Goal: Book appointment/travel/reservation

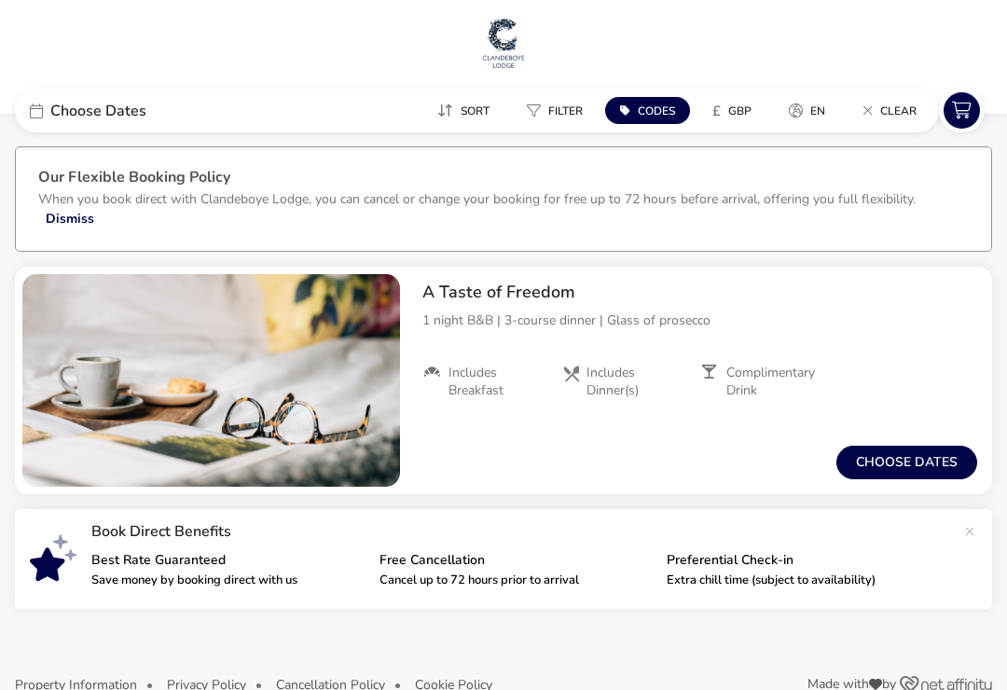
click at [924, 465] on button "Choose dates" at bounding box center [906, 463] width 141 height 34
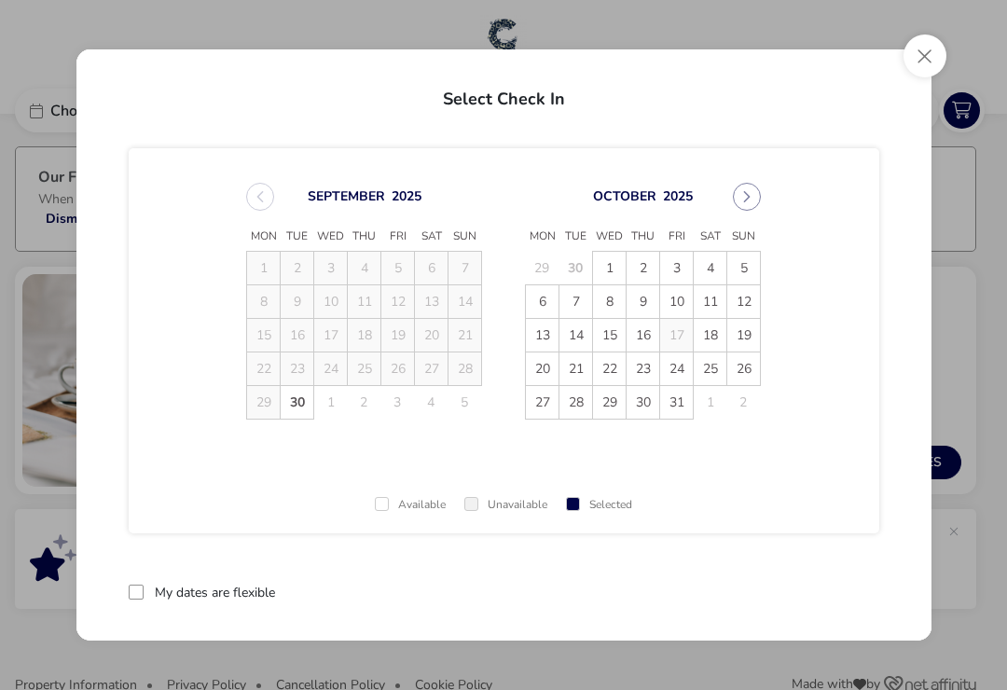
click at [682, 298] on span "10" at bounding box center [676, 301] width 33 height 33
click at [713, 297] on span "11" at bounding box center [711, 302] width 33 height 33
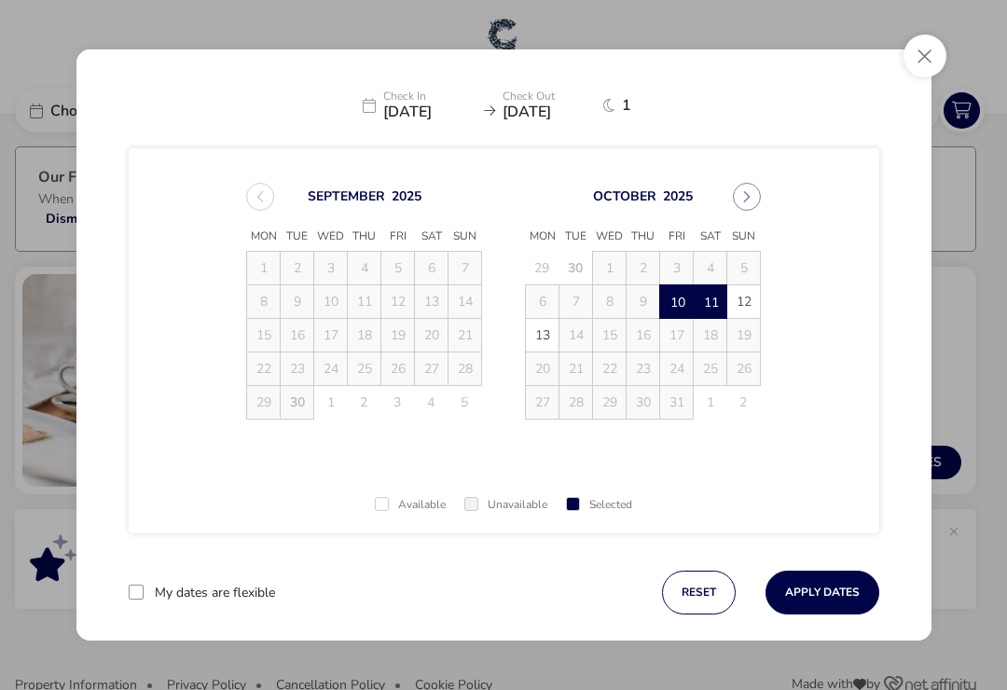
click at [823, 600] on button "Apply Dates" at bounding box center [822, 593] width 114 height 44
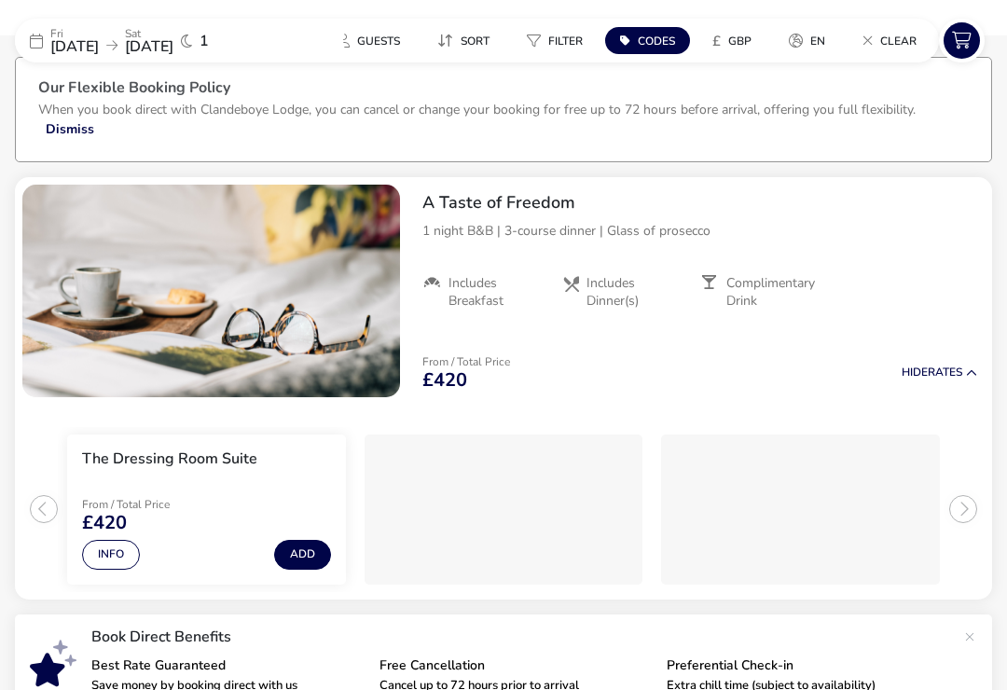
scroll to position [55, 0]
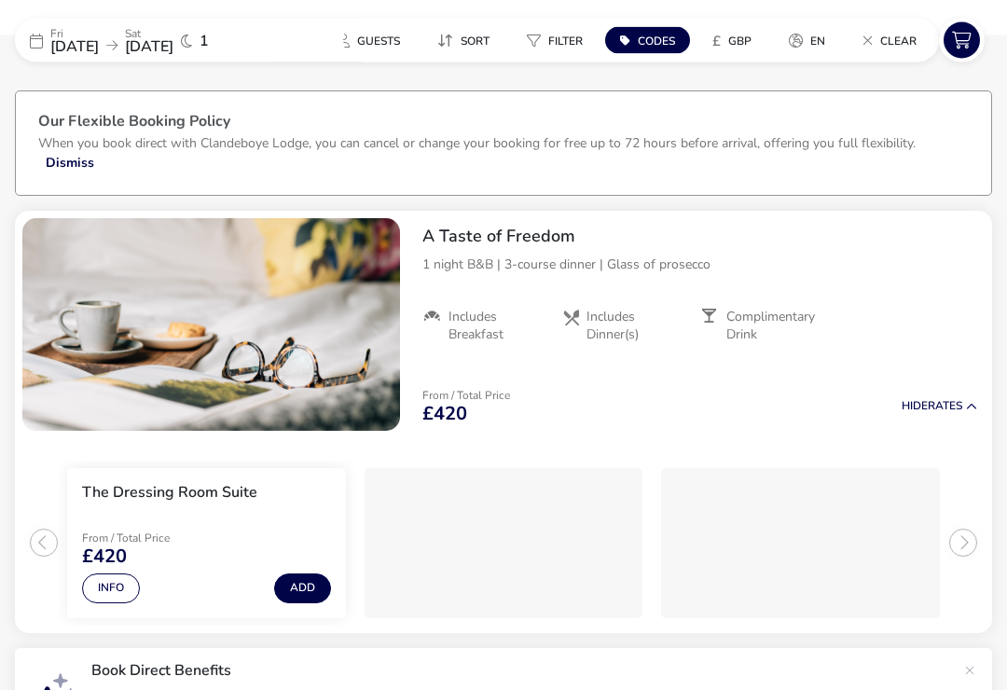
click at [99, 46] on span "[DATE]" at bounding box center [74, 46] width 48 height 21
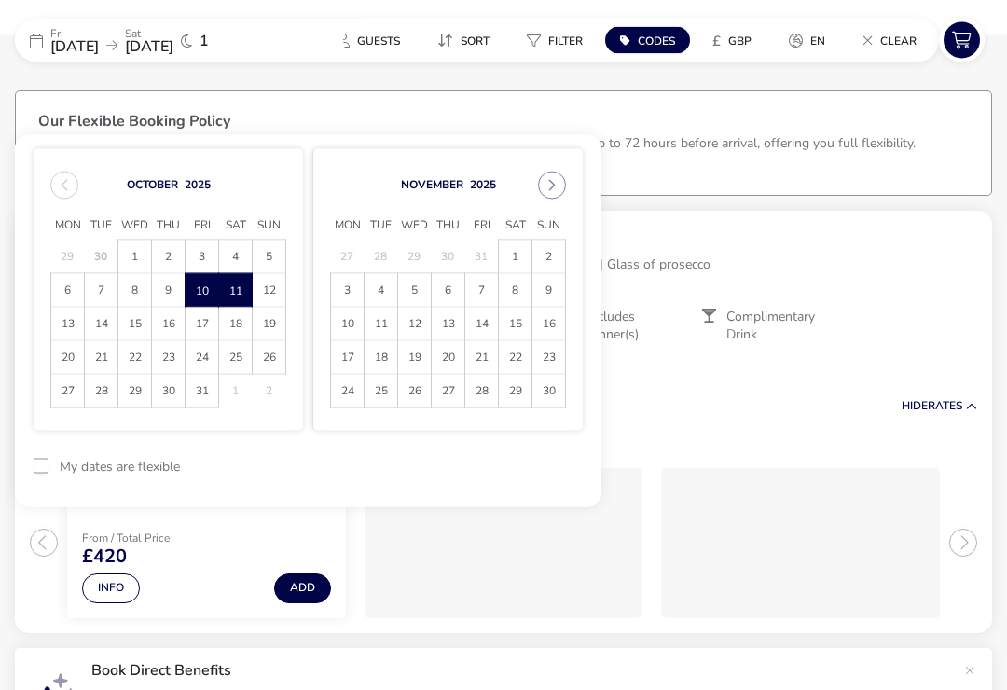
scroll to position [56, 0]
click at [451, 293] on span "6" at bounding box center [448, 290] width 33 height 33
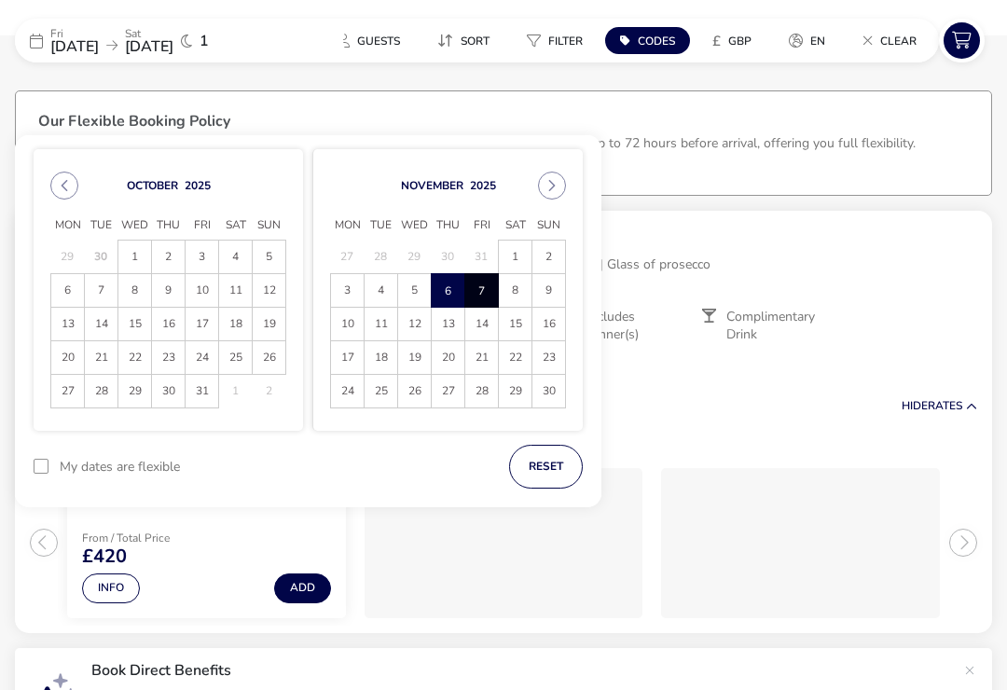
click at [484, 291] on span "7" at bounding box center [481, 291] width 31 height 33
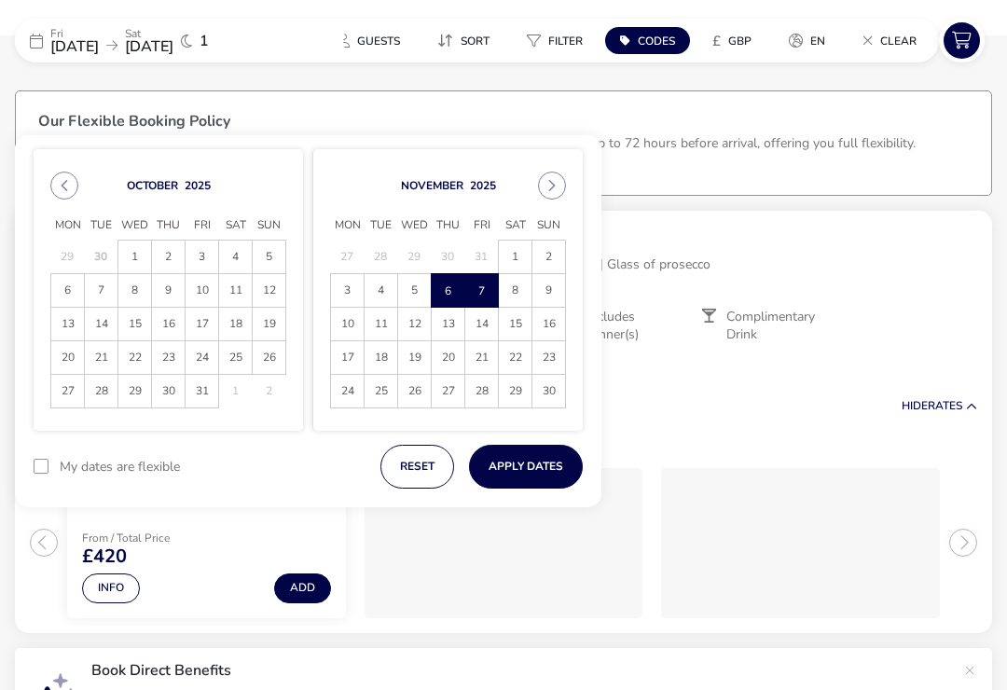
click at [570, 455] on button "Apply Dates" at bounding box center [526, 467] width 114 height 44
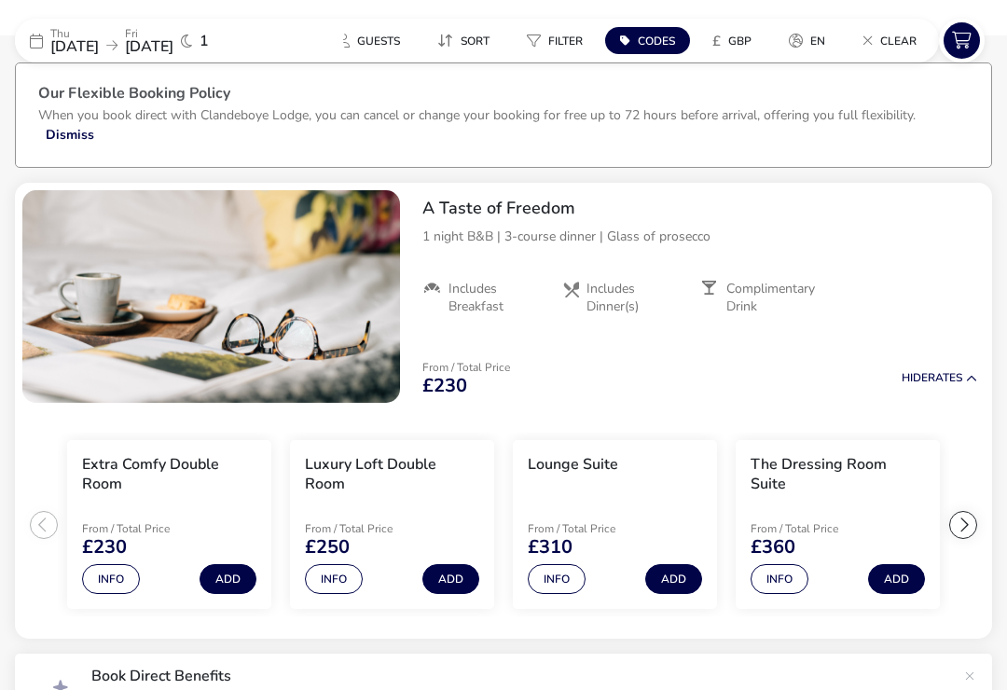
scroll to position [100, 0]
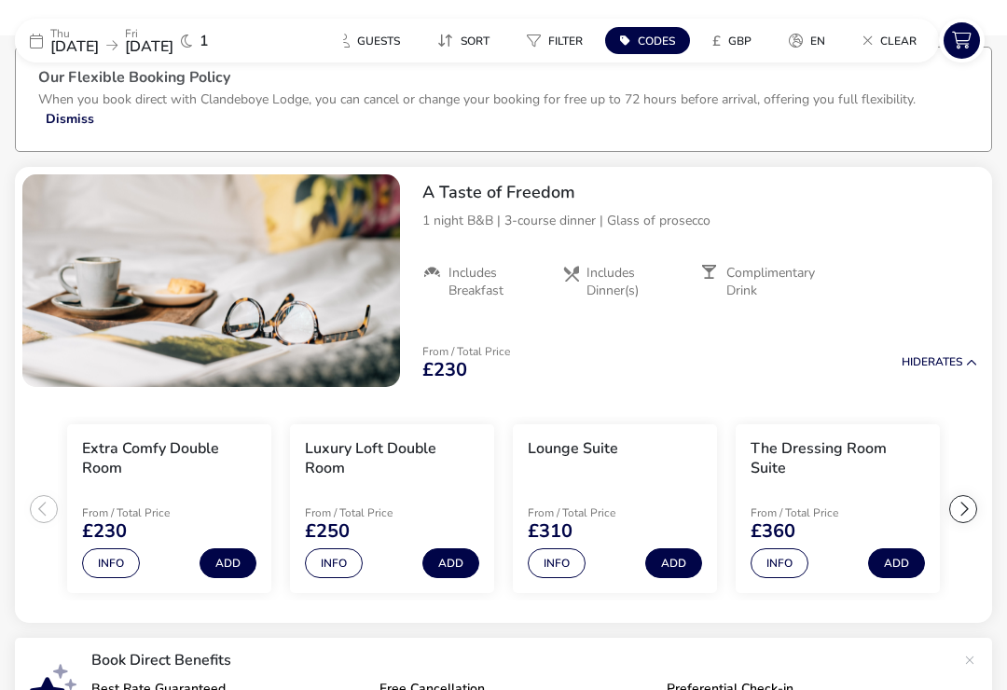
click at [351, 557] on button "Info" at bounding box center [334, 563] width 58 height 30
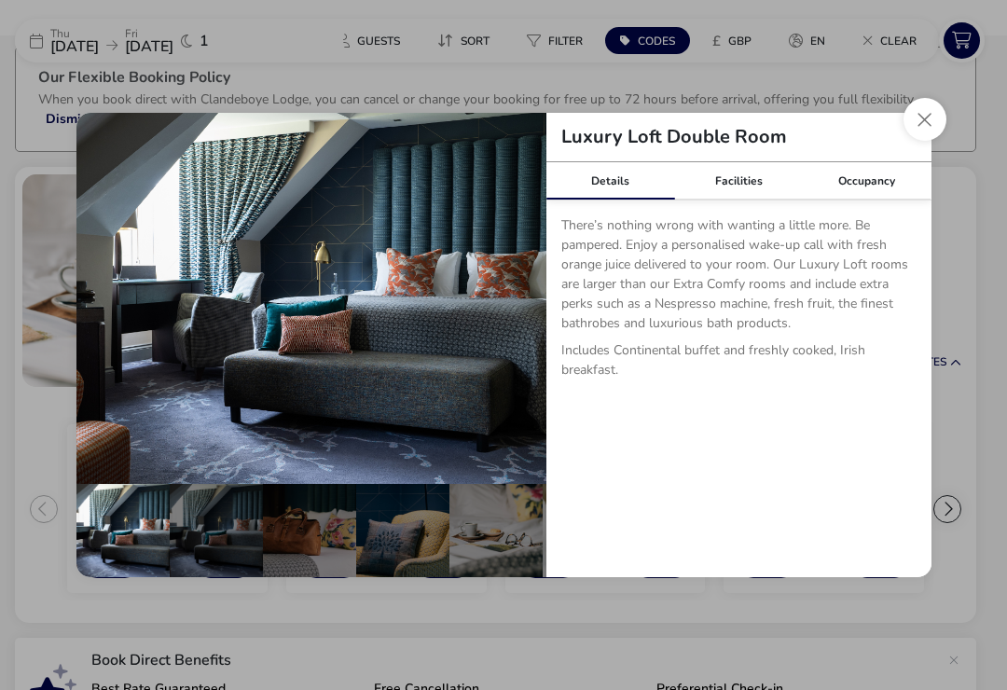
click at [918, 141] on button "Close dialog" at bounding box center [924, 119] width 43 height 43
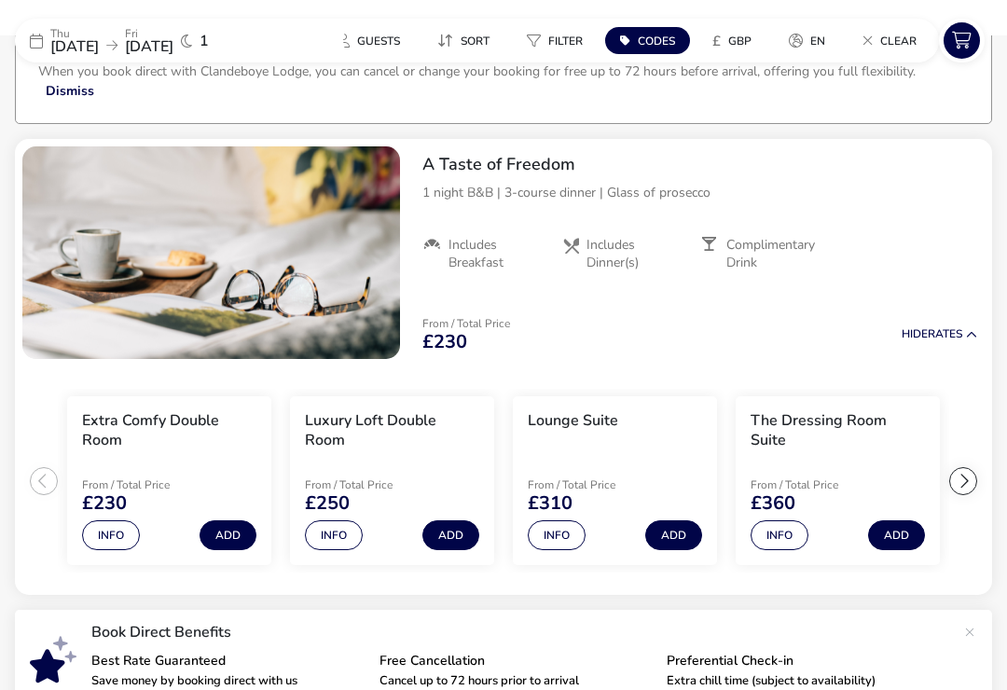
scroll to position [129, 0]
